Goal: Navigation & Orientation: Find specific page/section

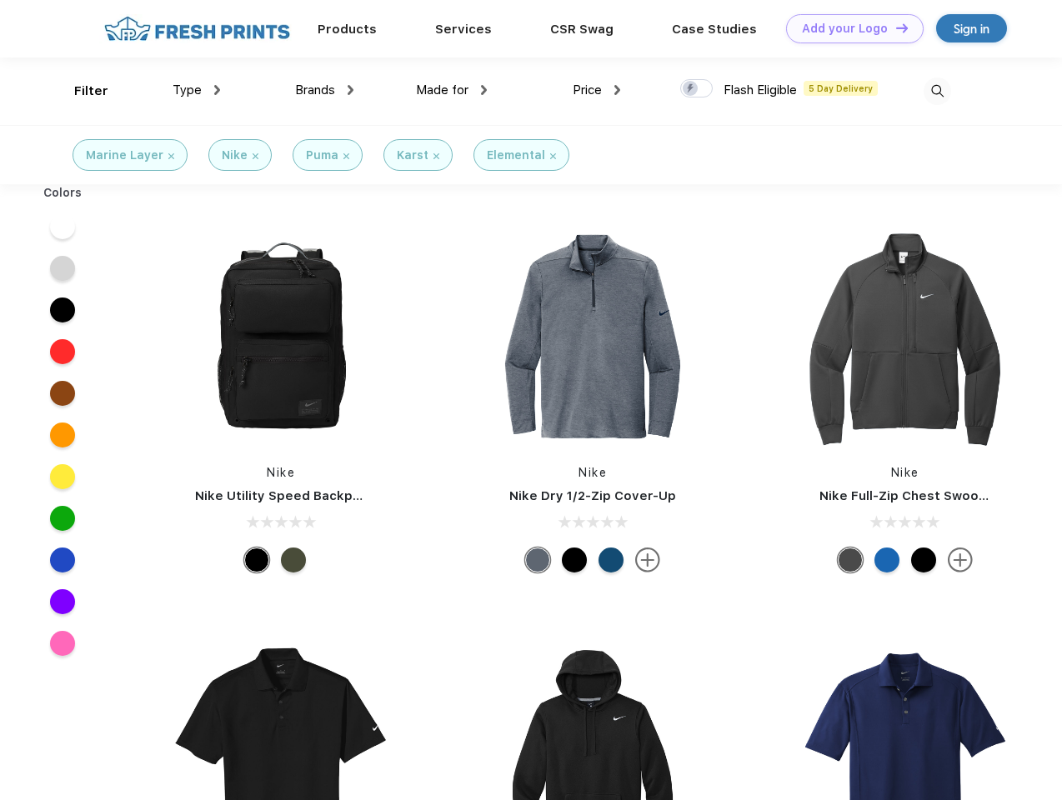
click at [849, 28] on link "Add your Logo Design Tool" at bounding box center [855, 28] width 138 height 29
click at [0, 0] on div "Design Tool" at bounding box center [0, 0] width 0 height 0
click at [894, 28] on link "Add your Logo Design Tool" at bounding box center [855, 28] width 138 height 29
click at [80, 91] on div "Filter" at bounding box center [91, 91] width 34 height 19
click at [197, 90] on span "Type" at bounding box center [187, 90] width 29 height 15
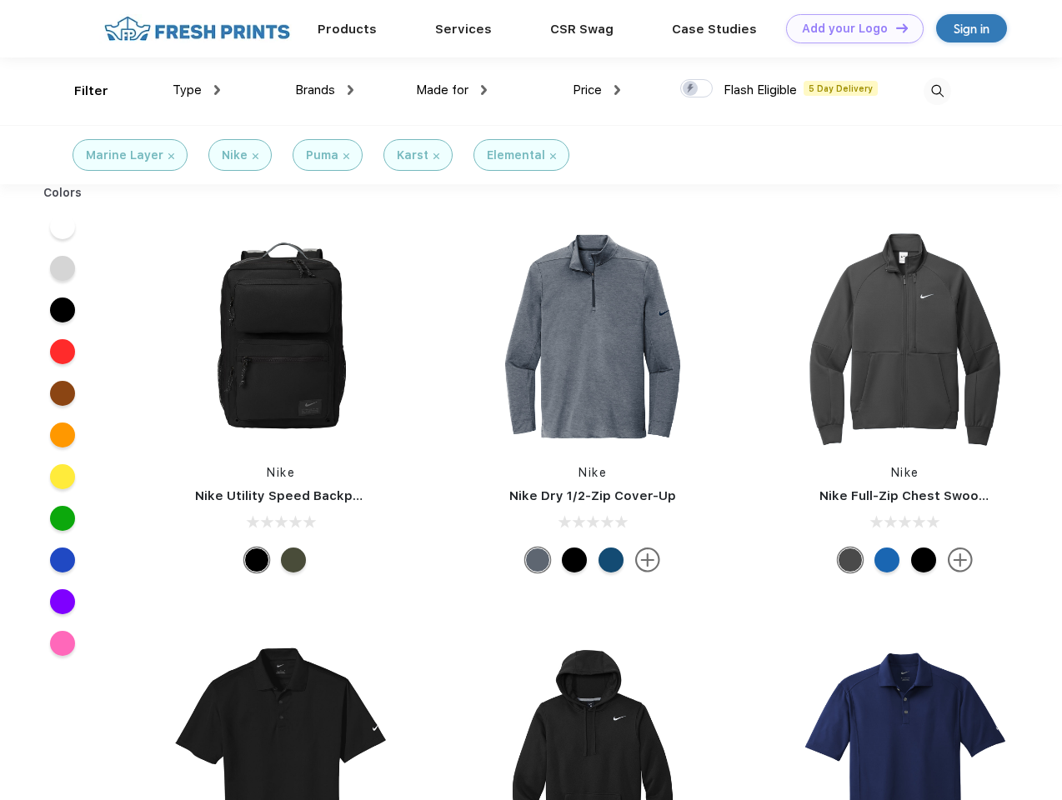
click at [324, 90] on span "Brands" at bounding box center [315, 90] width 40 height 15
click at [452, 90] on span "Made for" at bounding box center [442, 90] width 53 height 15
click at [597, 90] on span "Price" at bounding box center [587, 90] width 29 height 15
click at [697, 89] on div at bounding box center [696, 88] width 33 height 18
click at [691, 89] on input "checkbox" at bounding box center [685, 83] width 11 height 11
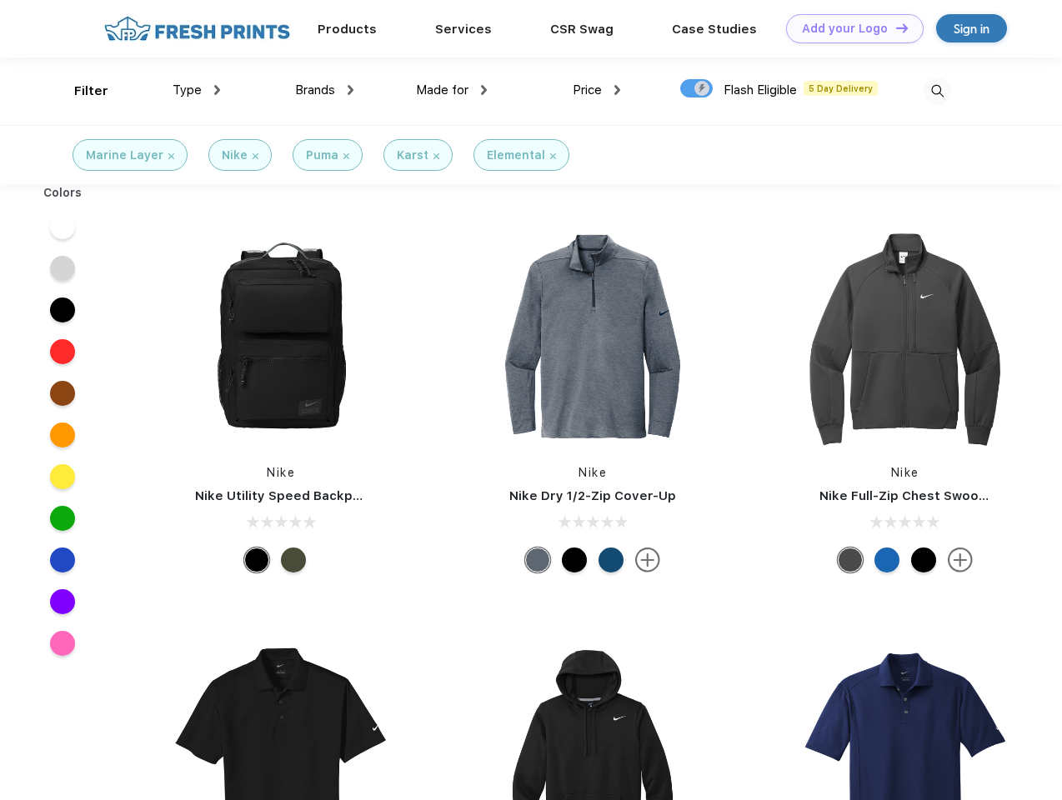
click at [937, 91] on img at bounding box center [938, 92] width 28 height 28
